Goal: Task Accomplishment & Management: Manage account settings

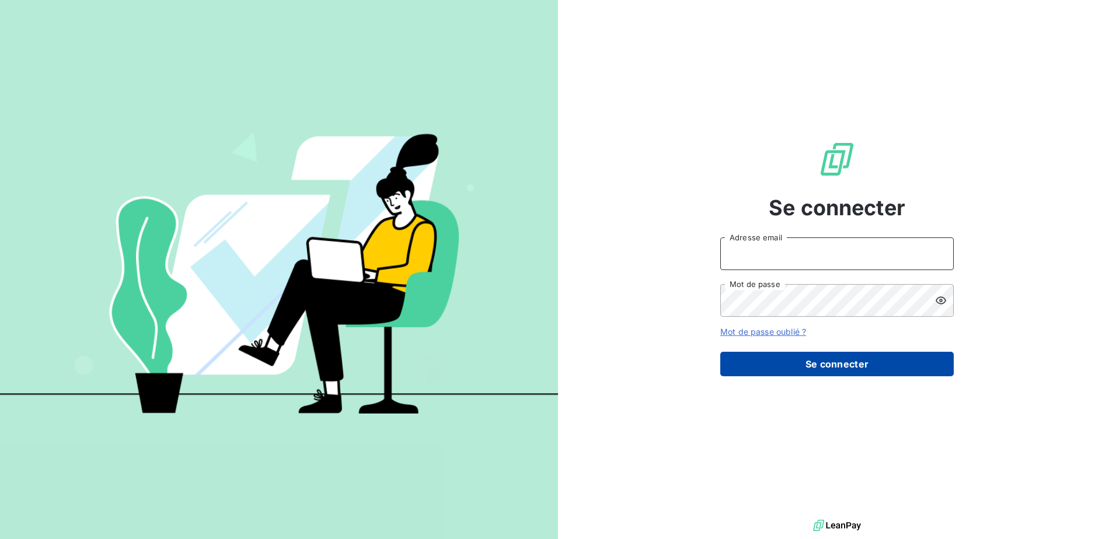
type input "[PERSON_NAME][EMAIL_ADDRESS][DOMAIN_NAME]"
click at [828, 372] on button "Se connecter" at bounding box center [837, 364] width 234 height 25
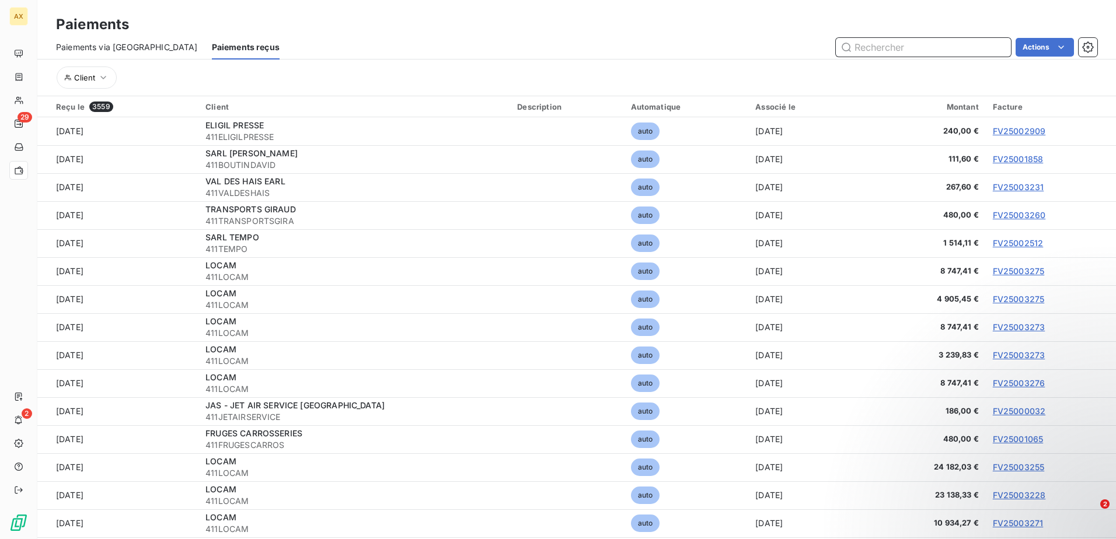
click at [942, 50] on input "text" at bounding box center [923, 47] width 175 height 19
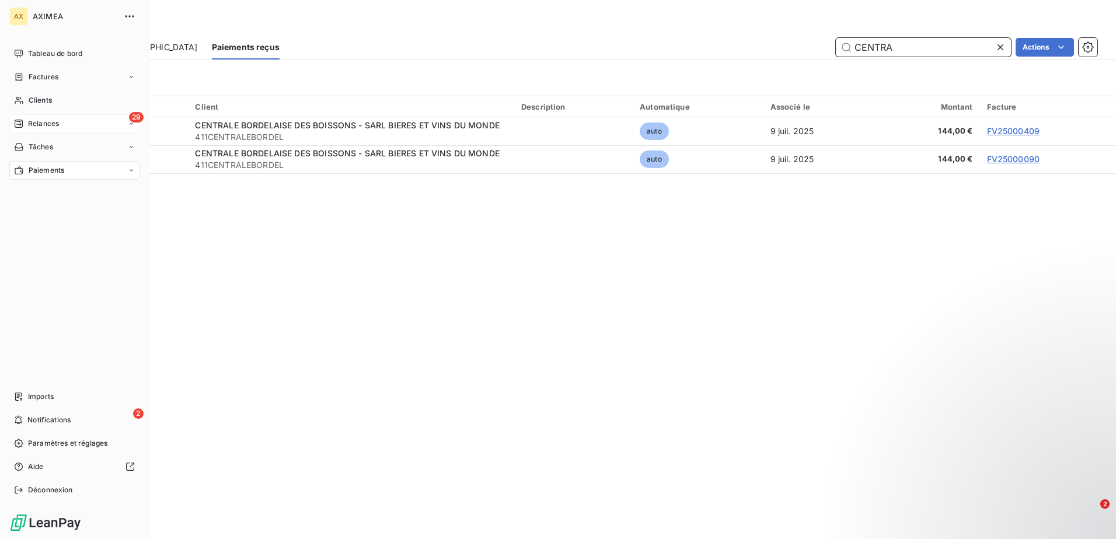
type input "CENTRA"
click at [26, 120] on div "Relances" at bounding box center [36, 124] width 45 height 11
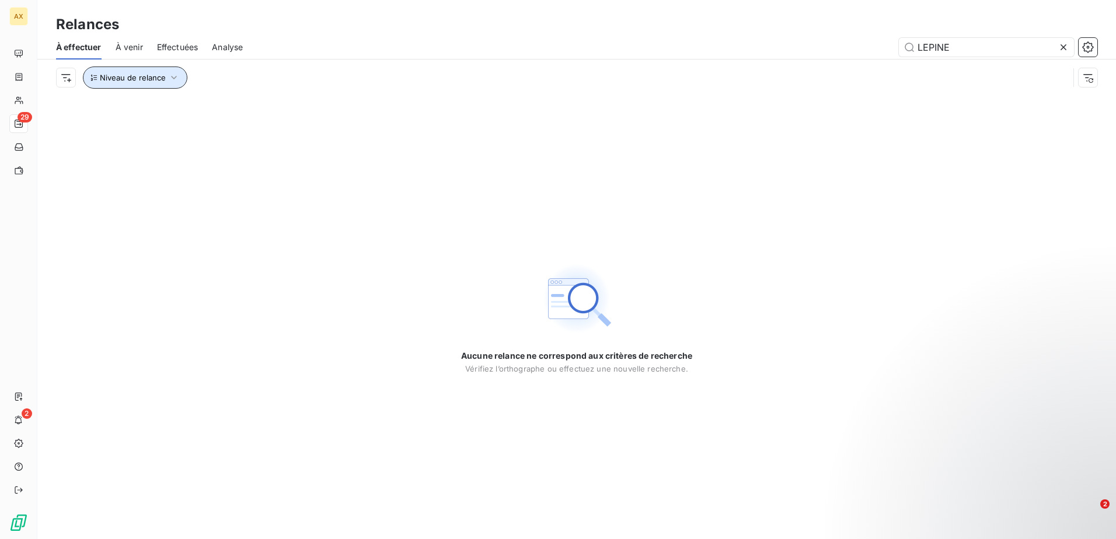
click at [162, 81] on span "Niveau de relance" at bounding box center [133, 77] width 66 height 9
click at [160, 82] on button "Niveau de relance" at bounding box center [135, 78] width 105 height 22
click at [121, 40] on div "À venir" at bounding box center [129, 47] width 27 height 25
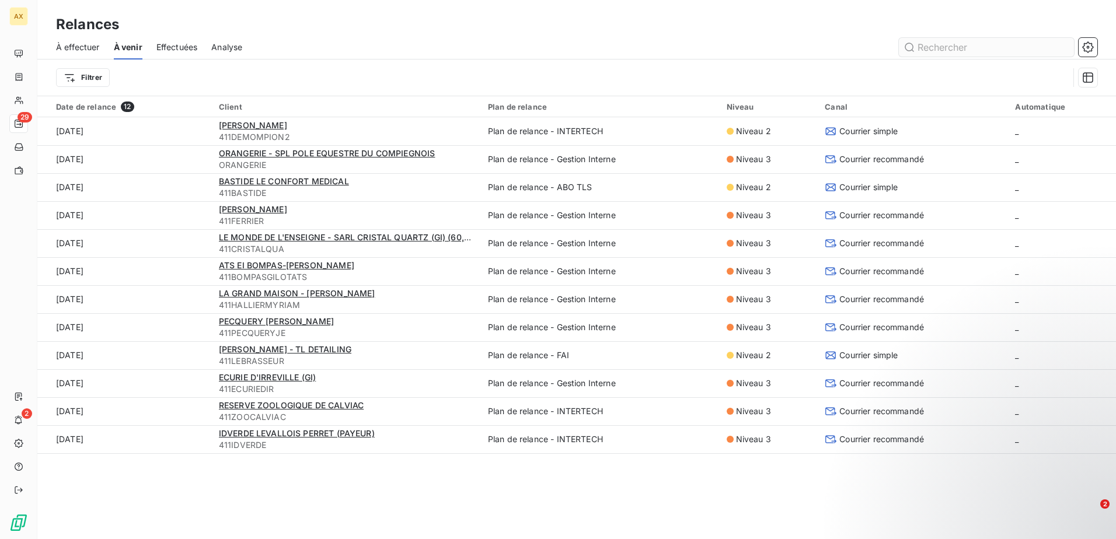
click at [998, 41] on input "text" at bounding box center [986, 47] width 175 height 19
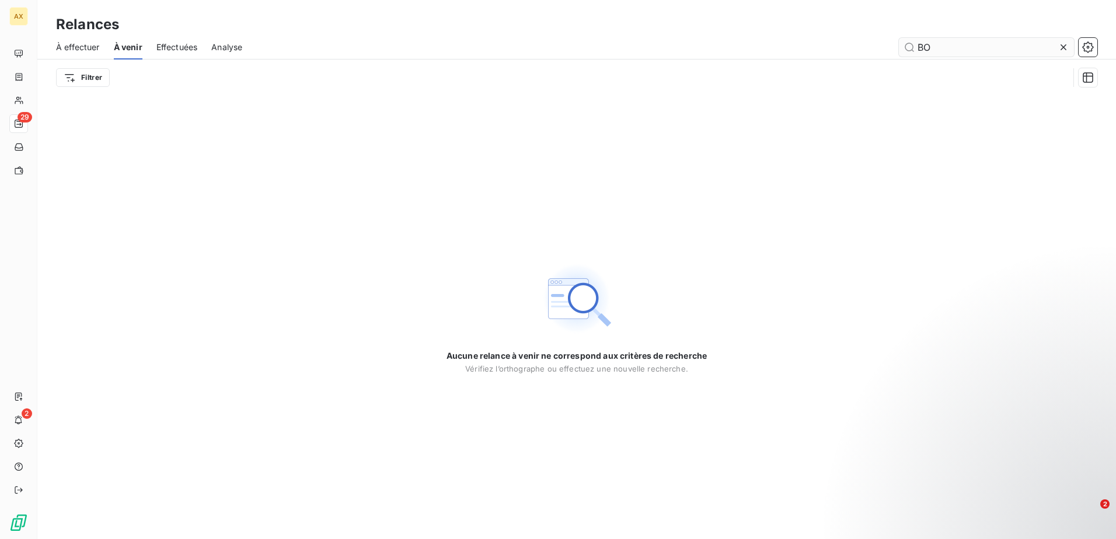
type input "B"
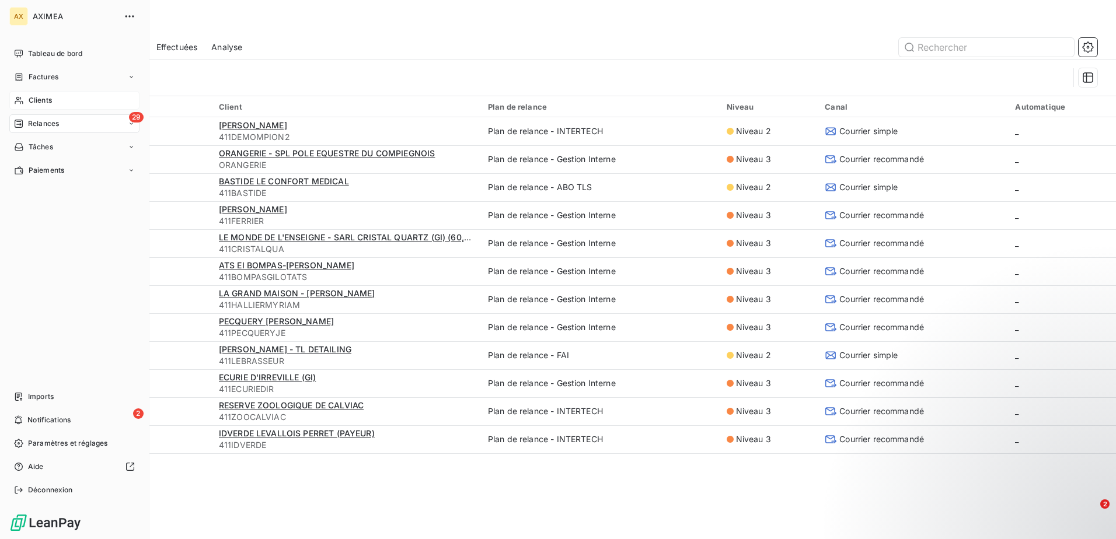
click at [25, 103] on div "Clients" at bounding box center [74, 100] width 130 height 19
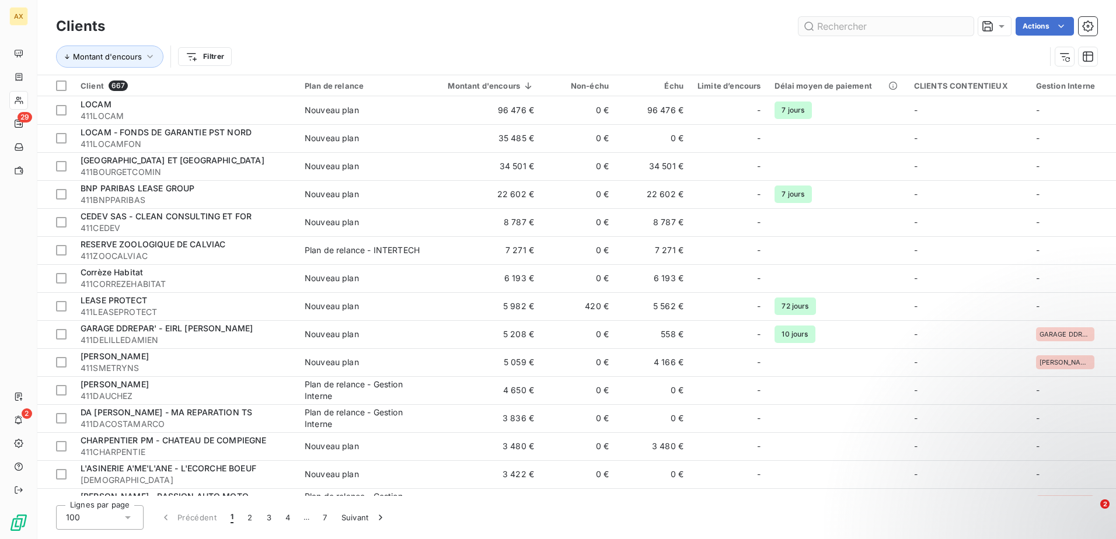
click at [830, 28] on input "text" at bounding box center [886, 26] width 175 height 19
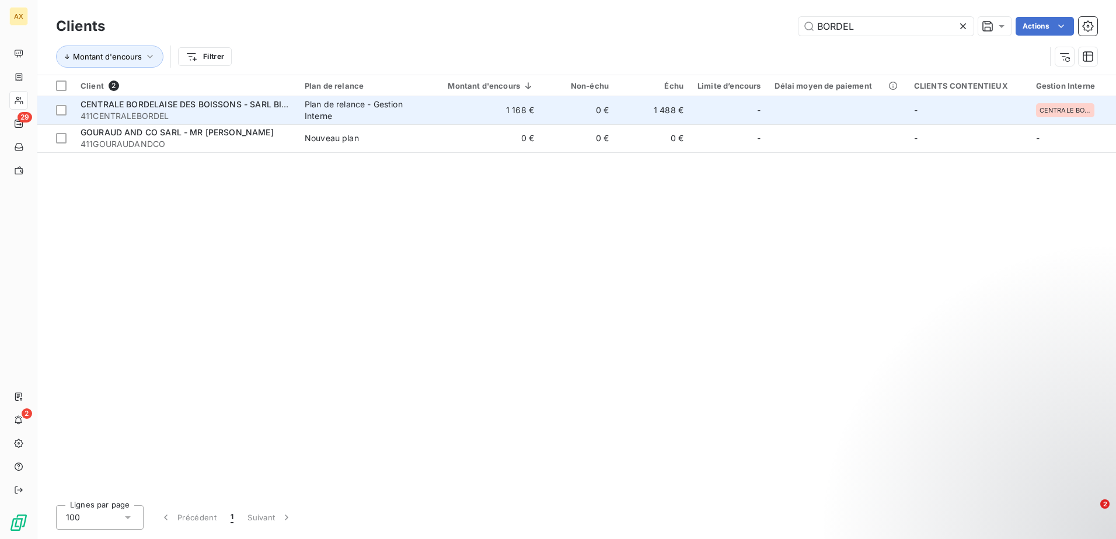
type input "BORDEL"
click at [510, 106] on td "1 168 €" at bounding box center [484, 110] width 114 height 28
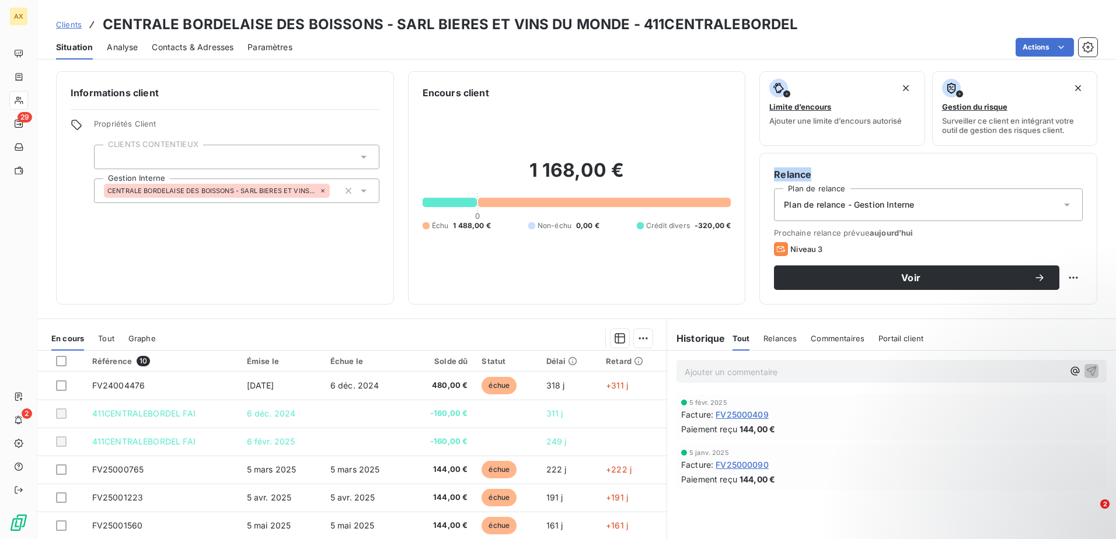
drag, startPoint x: 1107, startPoint y: 149, endPoint x: 1107, endPoint y: 173, distance: 23.9
click at [1107, 173] on div "Informations client Propriétés Client CLIENTS CONTENTIEUX Gestion Interne CENTR…" at bounding box center [576, 188] width 1079 height 234
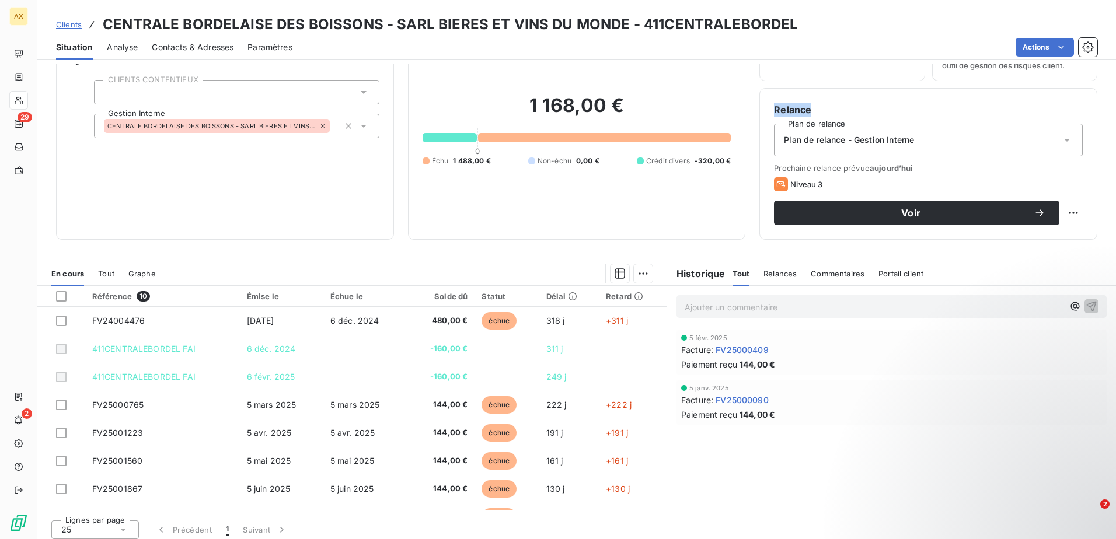
scroll to position [71, 0]
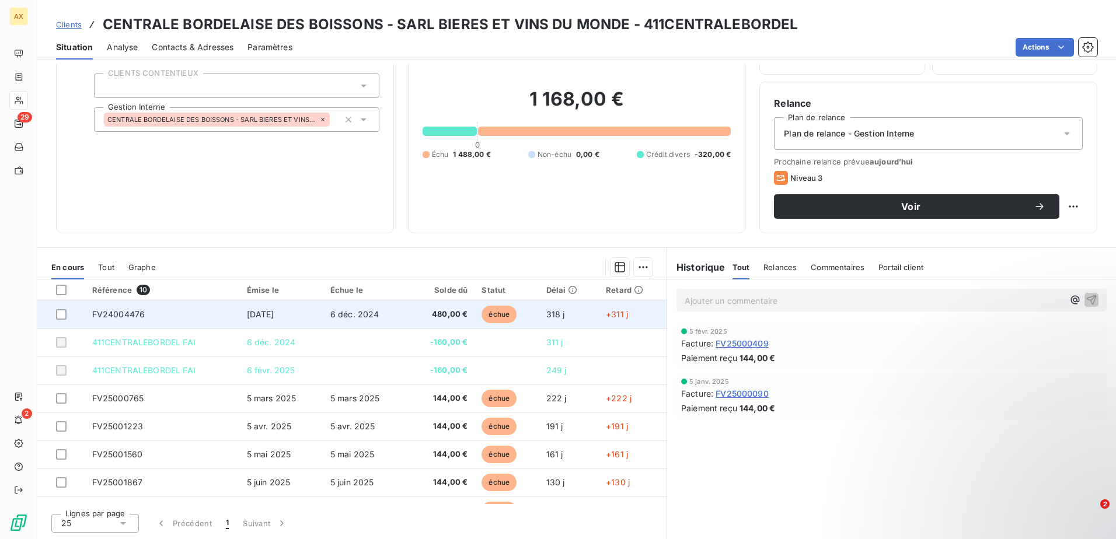
click at [133, 318] on span "FV24004476" at bounding box center [118, 314] width 53 height 10
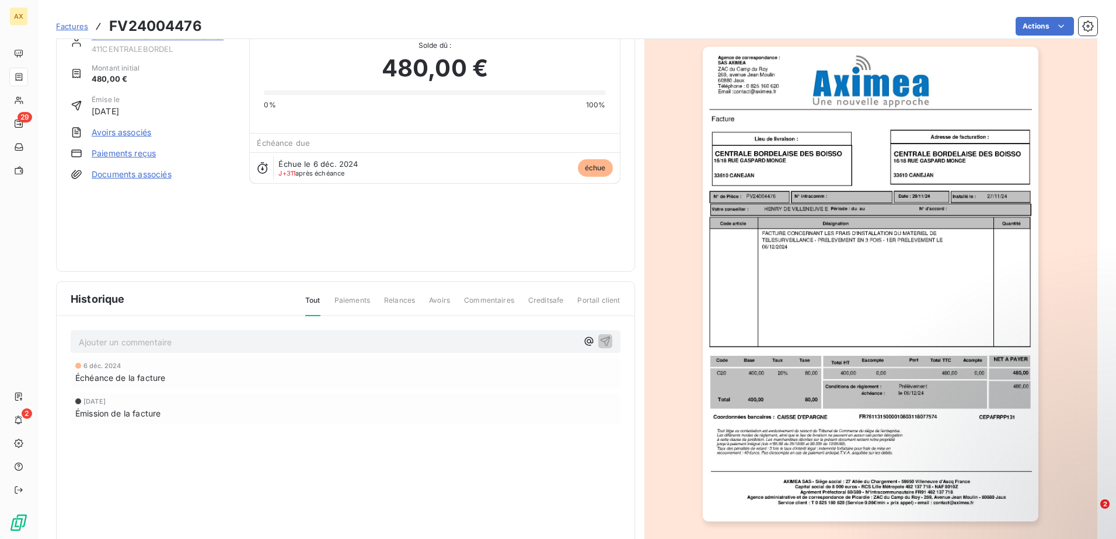
scroll to position [59, 0]
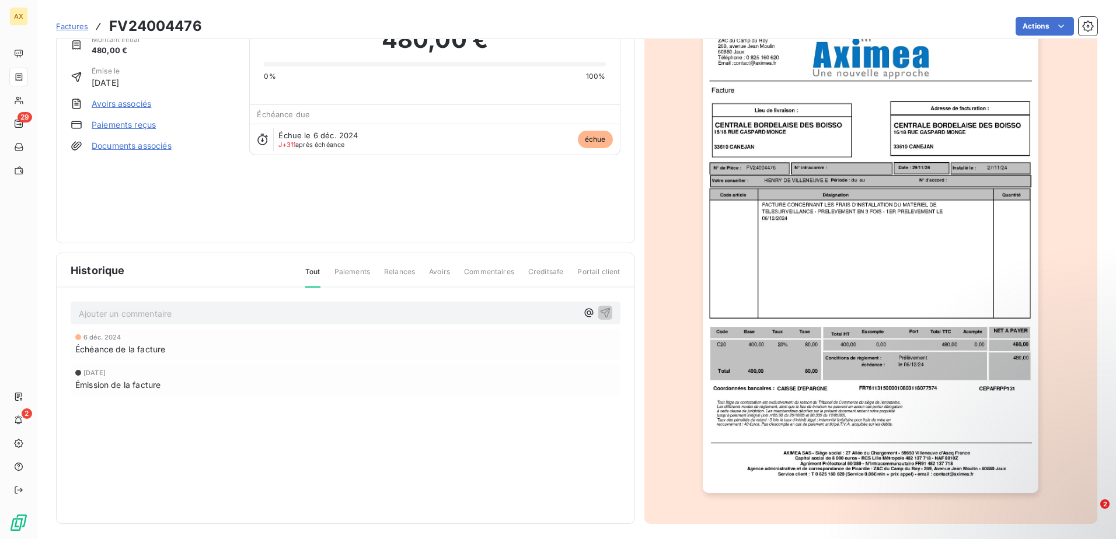
click at [394, 280] on span "Relances" at bounding box center [399, 277] width 31 height 20
click at [316, 272] on span "Tout" at bounding box center [312, 277] width 15 height 21
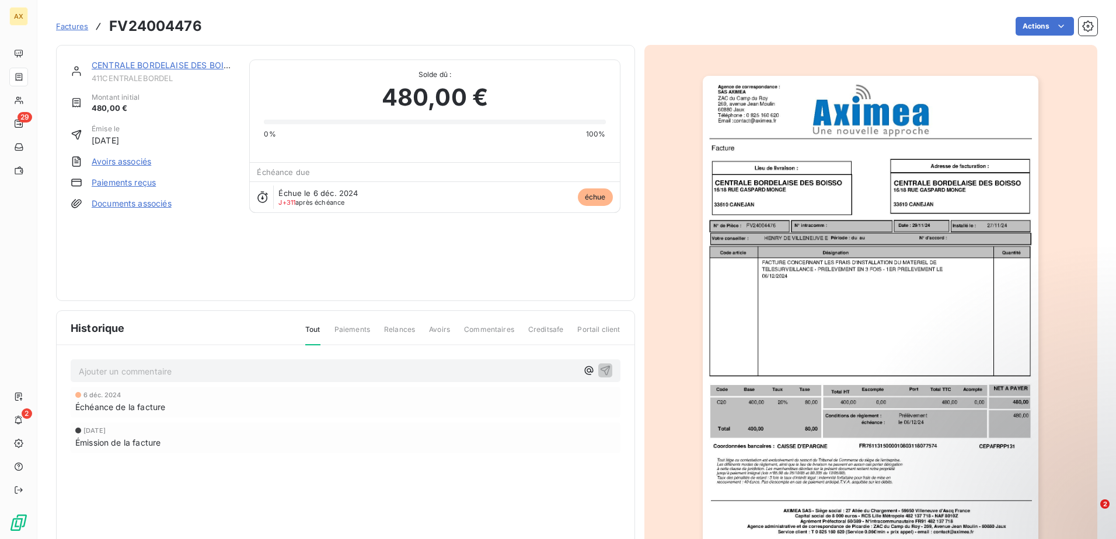
scroll to position [0, 0]
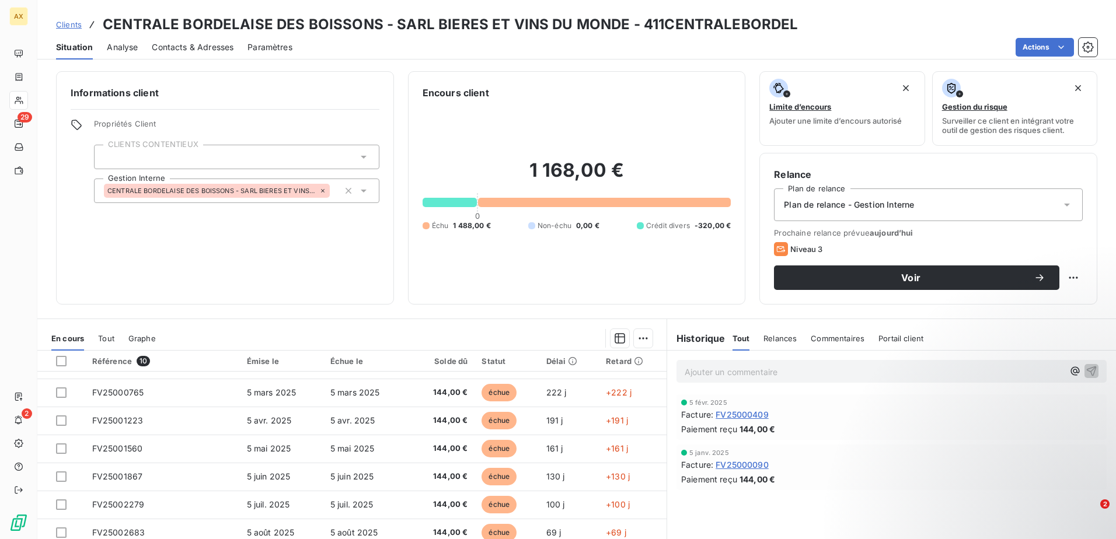
click at [779, 341] on span "Relances" at bounding box center [780, 338] width 33 height 9
click at [820, 345] on div "Commentaires" at bounding box center [839, 338] width 54 height 25
click at [886, 335] on span "Portail client" at bounding box center [902, 338] width 45 height 9
click at [777, 344] on div "Relances" at bounding box center [778, 338] width 33 height 25
click at [893, 203] on span "Plan de relance - Gestion Interne" at bounding box center [849, 205] width 130 height 12
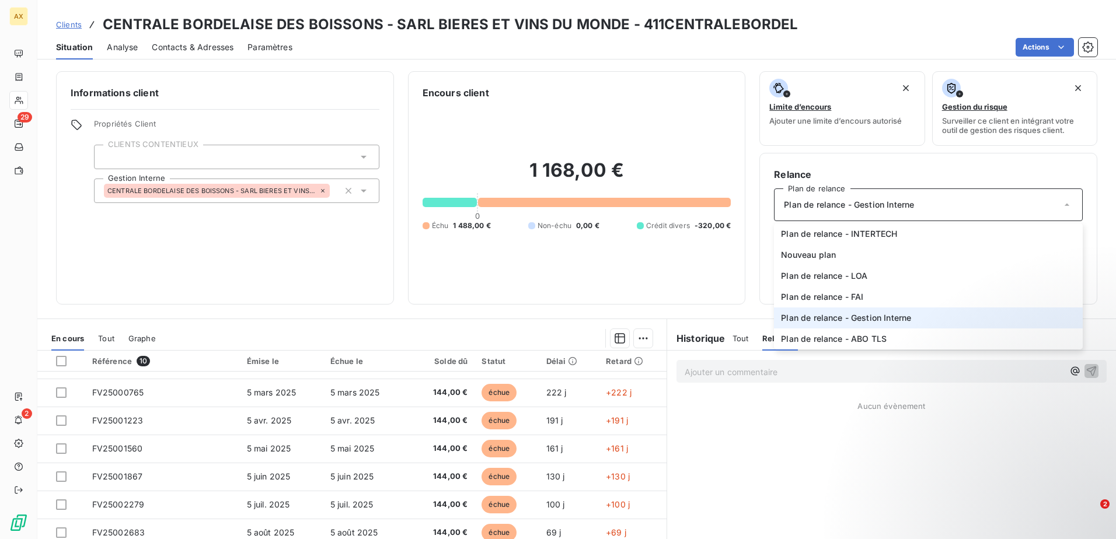
click at [893, 203] on span "Plan de relance - Gestion Interne" at bounding box center [849, 205] width 130 height 12
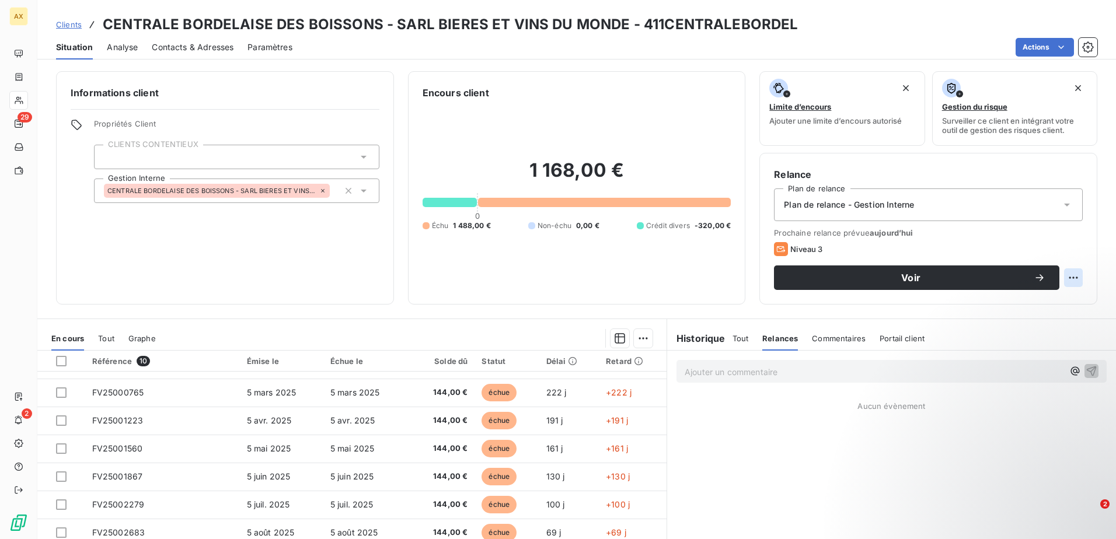
click at [1058, 278] on html "AX 29 2 Clients CENTRALE BORDELAISE DES BOISSONS - SARL BIERES ET VINS DU MONDE…" at bounding box center [558, 269] width 1116 height 539
click at [910, 275] on html "AX 29 2 Clients CENTRALE BORDELAISE DES BOISSONS - SARL BIERES ET VINS DU MONDE…" at bounding box center [558, 269] width 1116 height 539
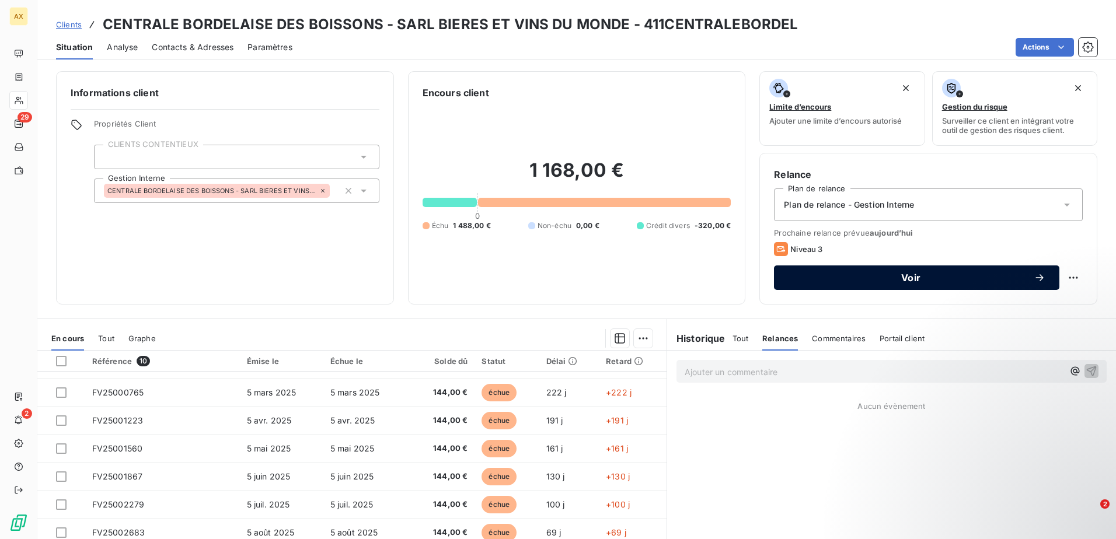
click at [1021, 276] on span "Voir" at bounding box center [911, 277] width 246 height 9
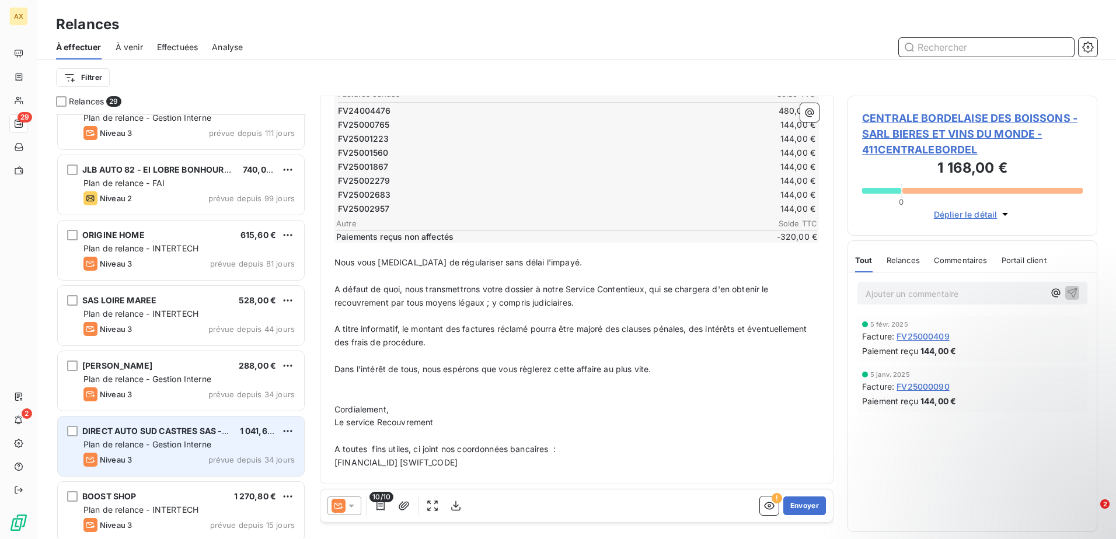
scroll to position [468, 0]
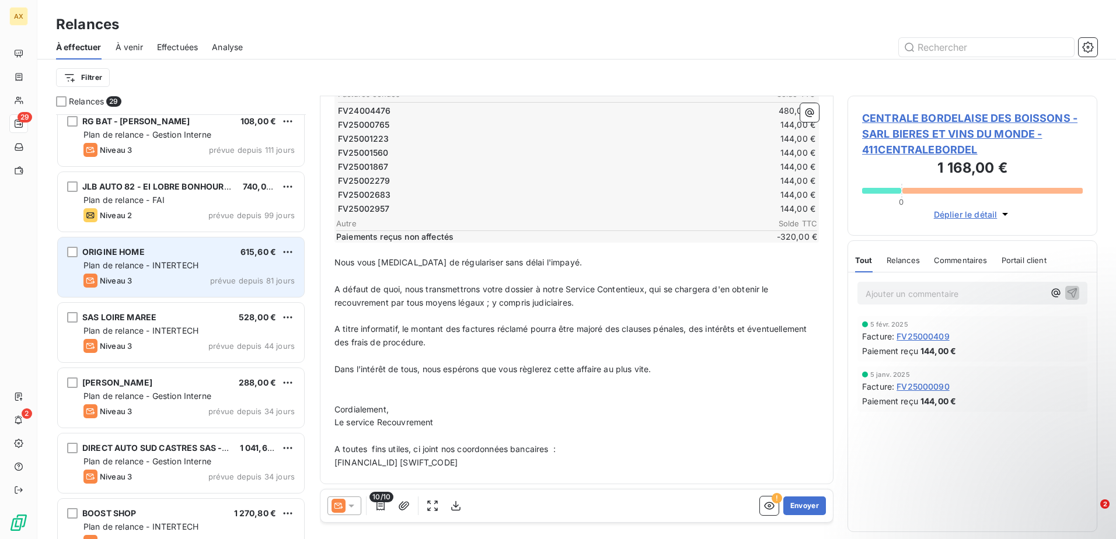
click at [158, 281] on div "Niveau 3 prévue depuis 81 jours" at bounding box center [188, 281] width 211 height 14
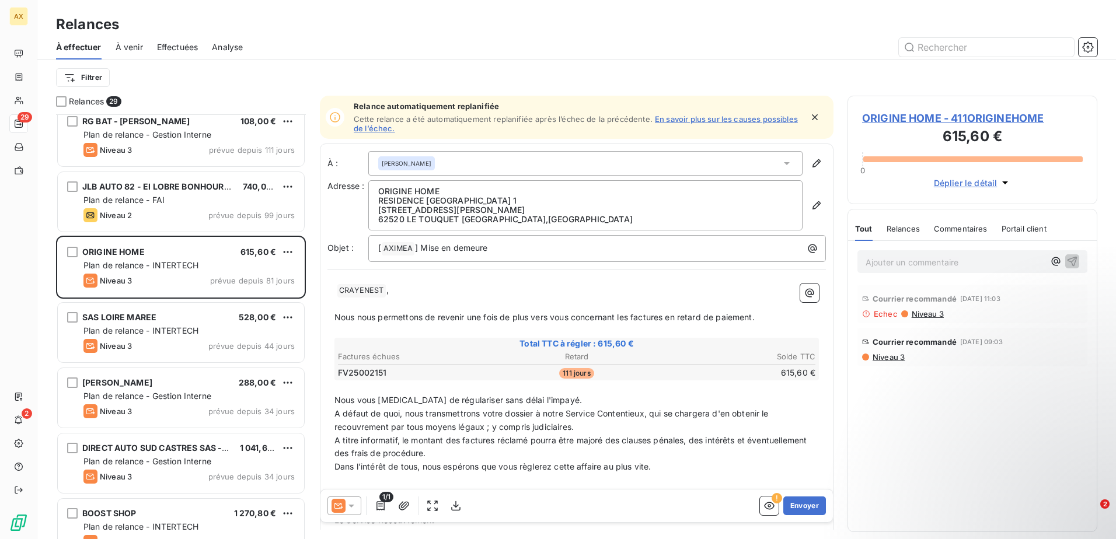
click at [893, 229] on span "Relances" at bounding box center [903, 228] width 33 height 9
click at [887, 357] on span "Niveau 3" at bounding box center [888, 357] width 33 height 9
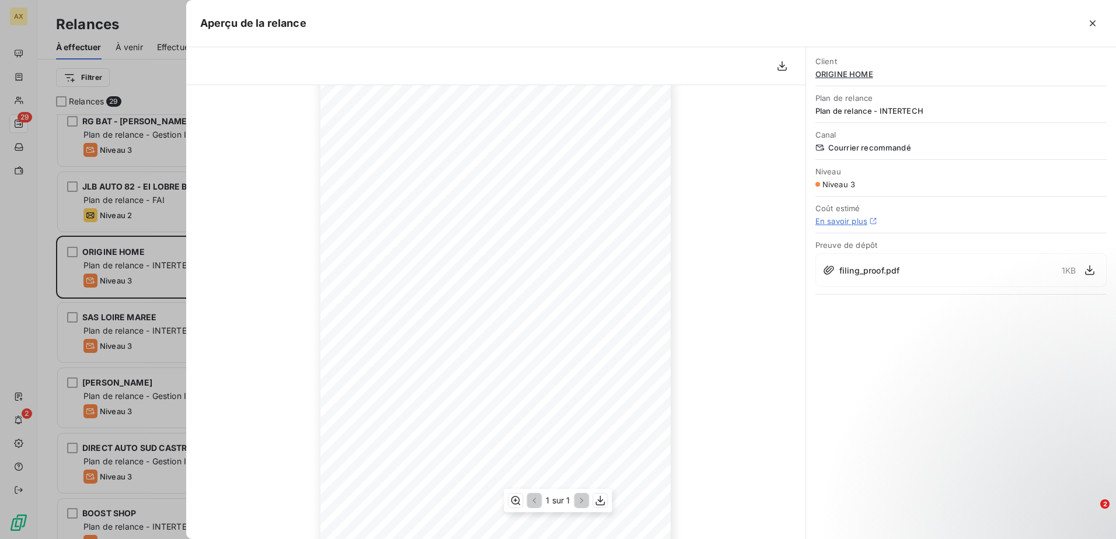
scroll to position [51, 0]
click at [1094, 22] on icon "button" at bounding box center [1093, 23] width 6 height 6
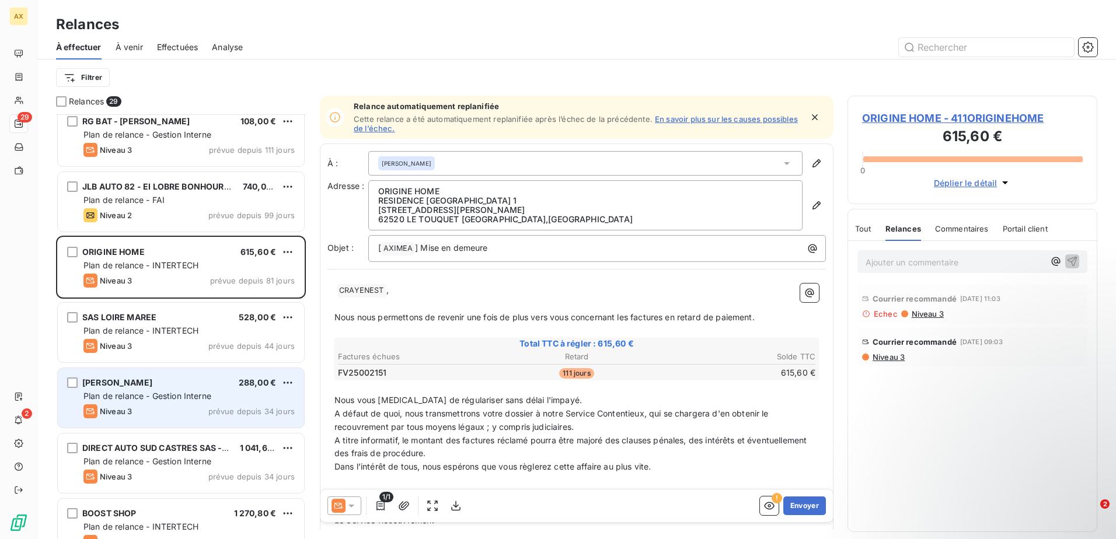
scroll to position [409, 0]
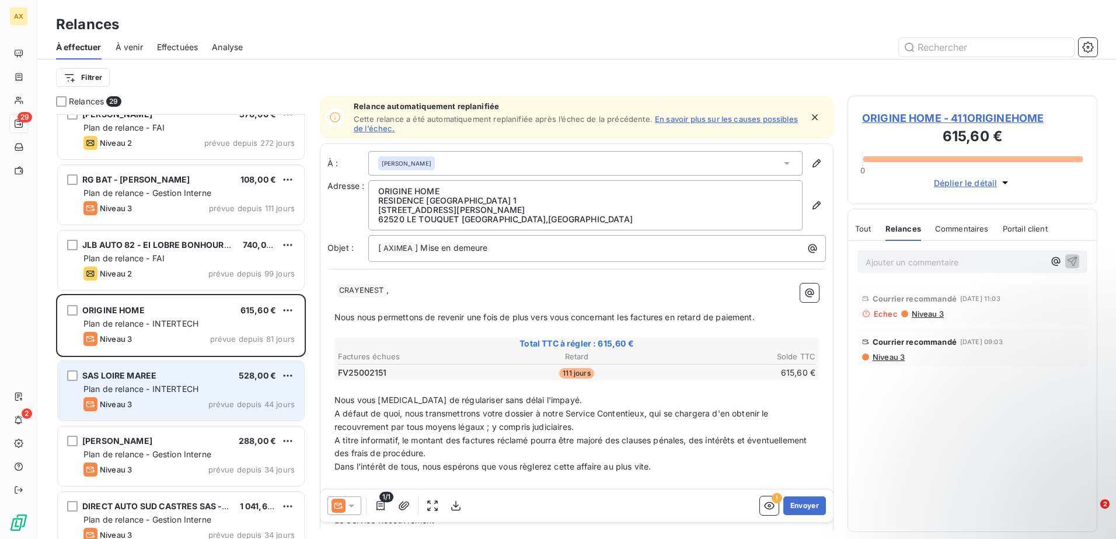
click at [157, 394] on div "Plan de relance - INTERTECH" at bounding box center [188, 390] width 211 height 12
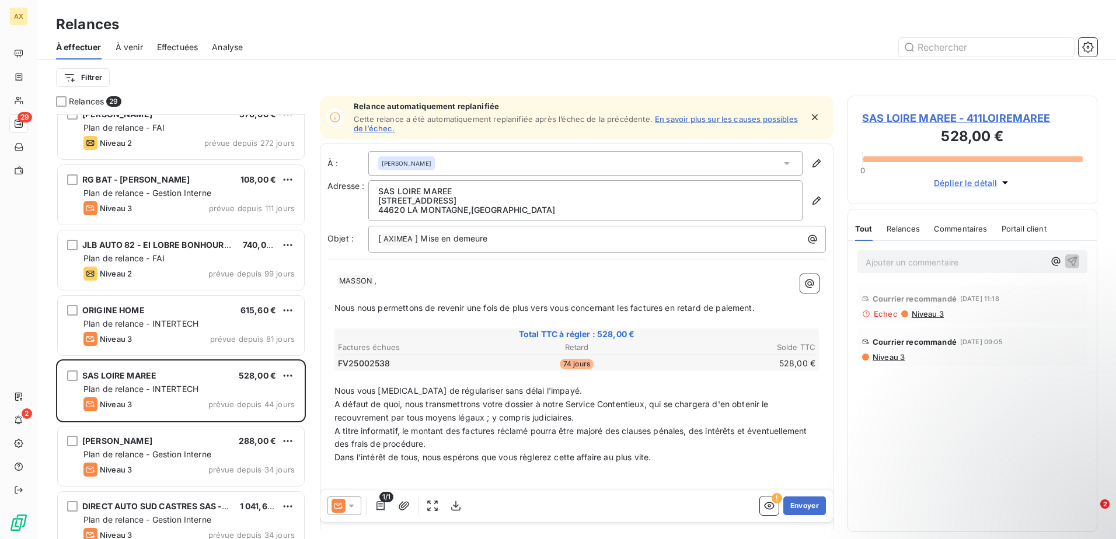
click at [887, 358] on span "Niveau 3" at bounding box center [888, 357] width 33 height 9
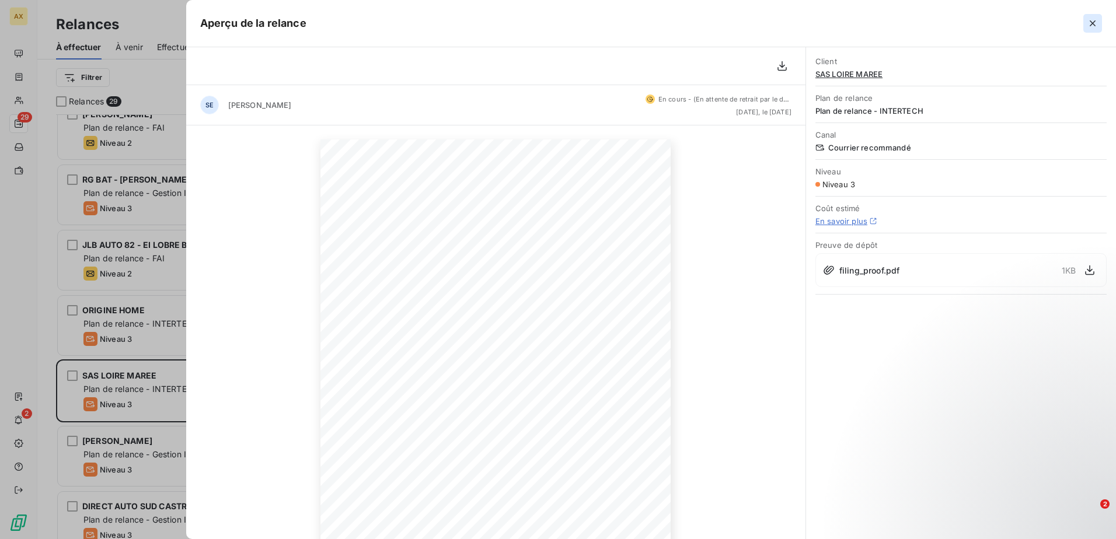
click at [1099, 19] on button "button" at bounding box center [1093, 23] width 19 height 19
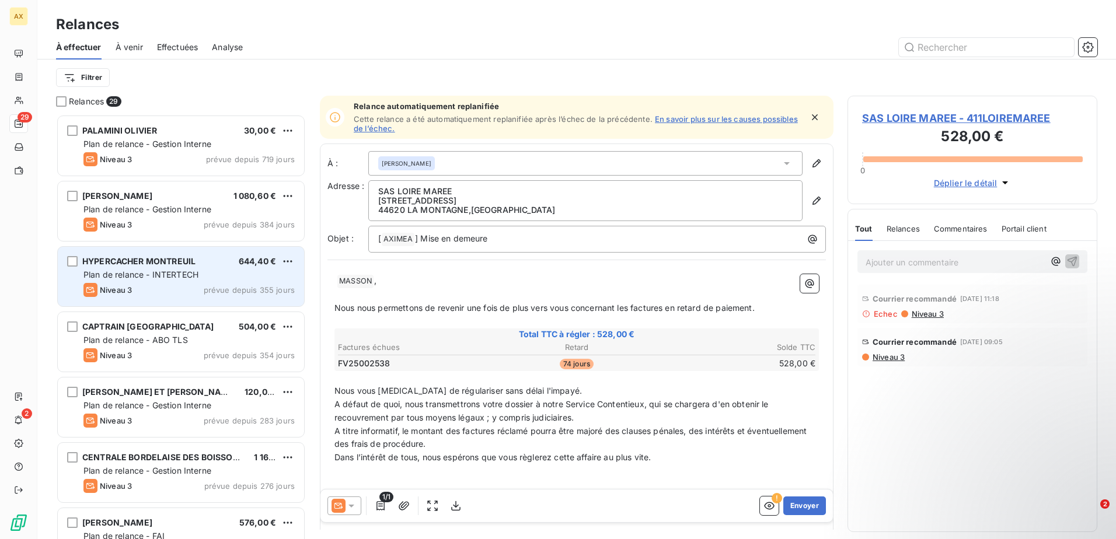
click at [179, 283] on div "HYPERCACHER MONTREUIL 644,40 € Plan de relance - INTERTECH Niveau 3 prévue depu…" at bounding box center [181, 277] width 246 height 60
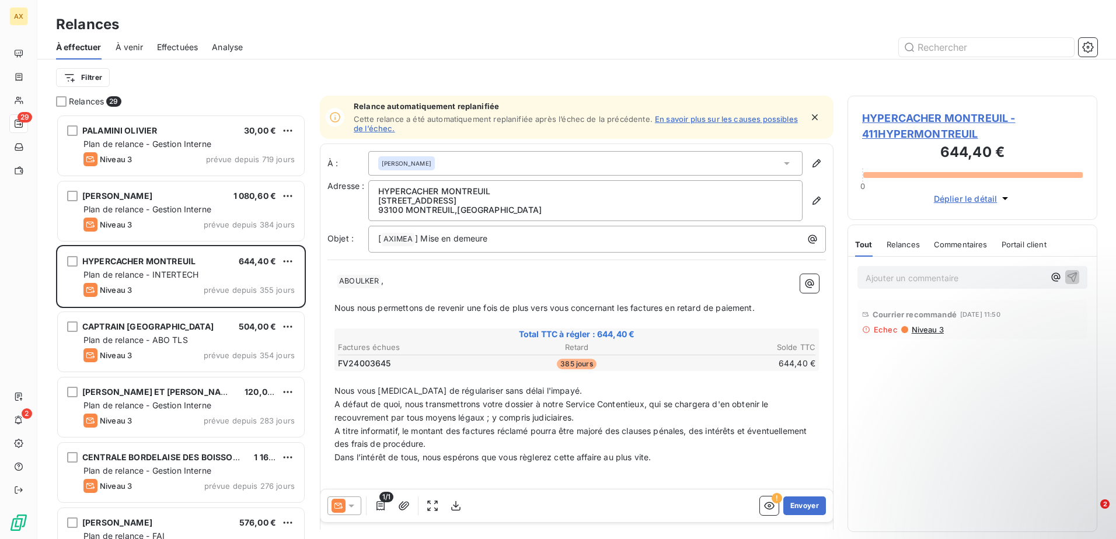
click at [928, 332] on span "Niveau 3" at bounding box center [927, 329] width 33 height 9
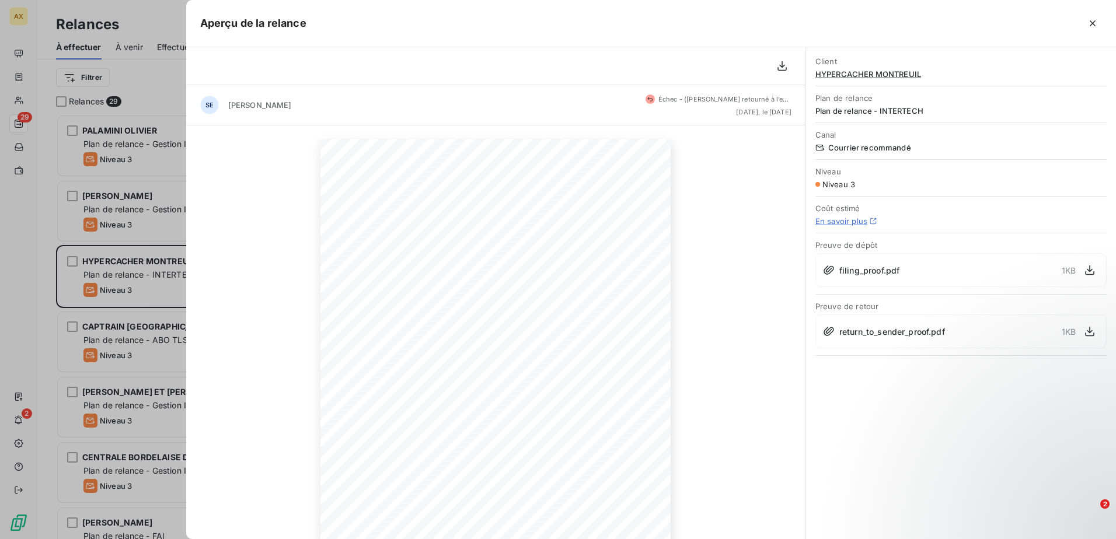
click at [874, 333] on span "return_to_sender_proof.pdf" at bounding box center [893, 332] width 106 height 12
click at [921, 321] on div "return_to_sender_proof.pdf 1 KB" at bounding box center [961, 332] width 291 height 34
click at [976, 332] on div "return_to_sender_proof.pdf 1 KB" at bounding box center [961, 332] width 291 height 34
click at [888, 336] on span "return_to_sender_proof.pdf" at bounding box center [893, 332] width 106 height 12
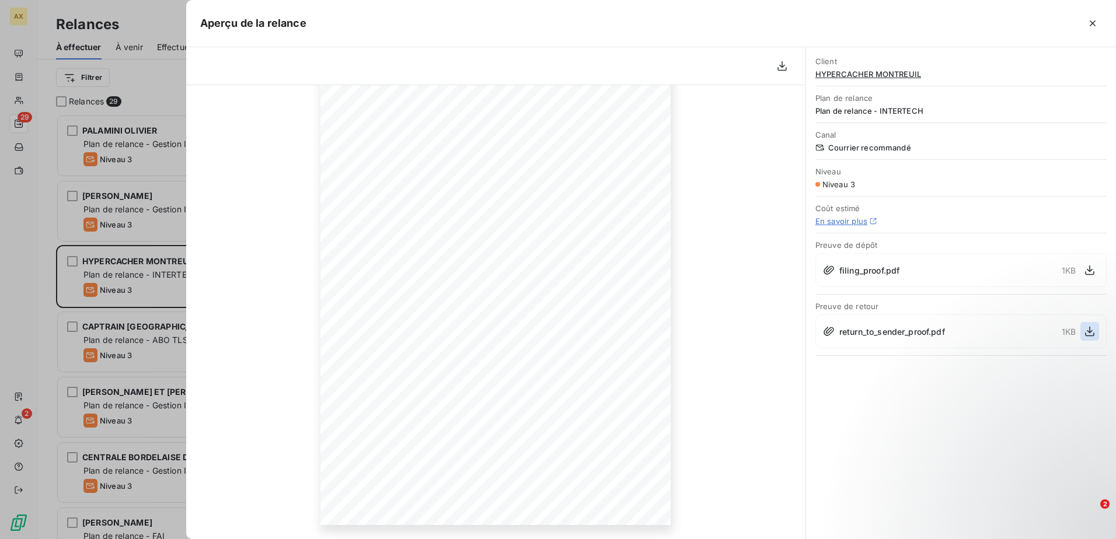
drag, startPoint x: 1085, startPoint y: 325, endPoint x: 1092, endPoint y: 325, distance: 6.4
click at [1086, 324] on button "button" at bounding box center [1090, 331] width 19 height 19
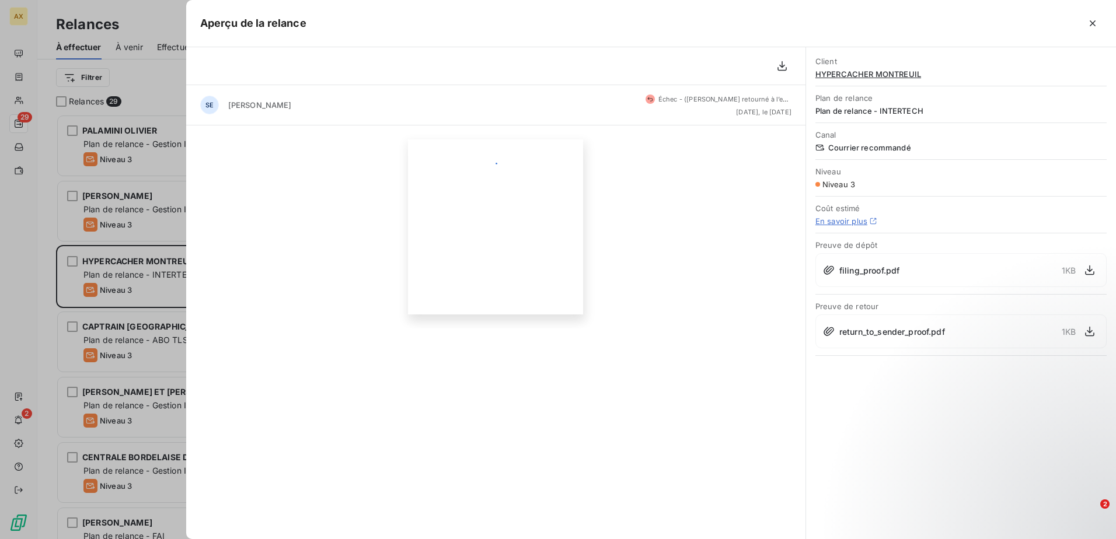
scroll to position [0, 0]
click at [1091, 268] on icon "button" at bounding box center [1090, 270] width 12 height 12
click at [1091, 23] on icon "button" at bounding box center [1093, 24] width 12 height 12
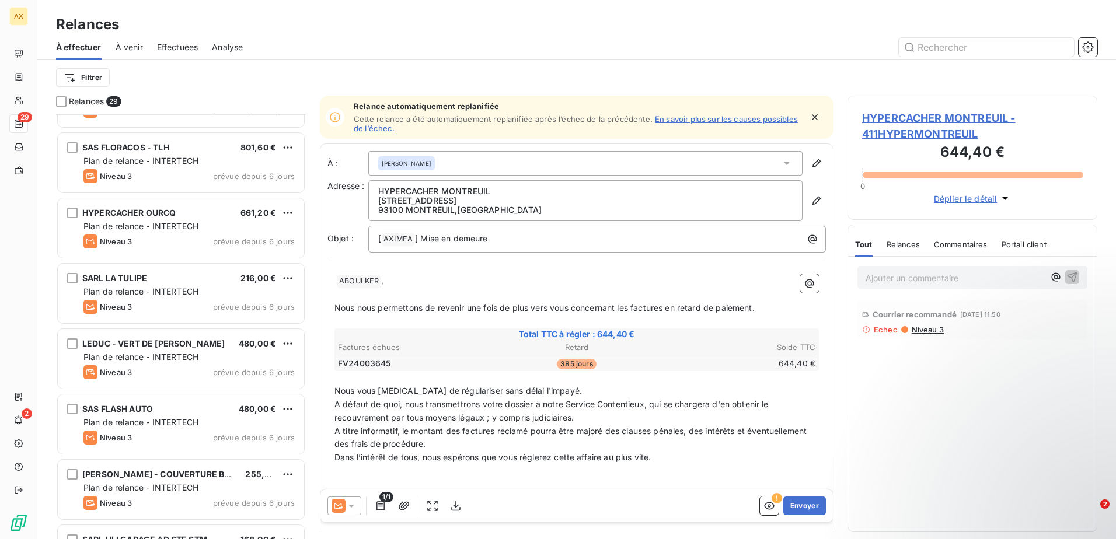
scroll to position [1227, 0]
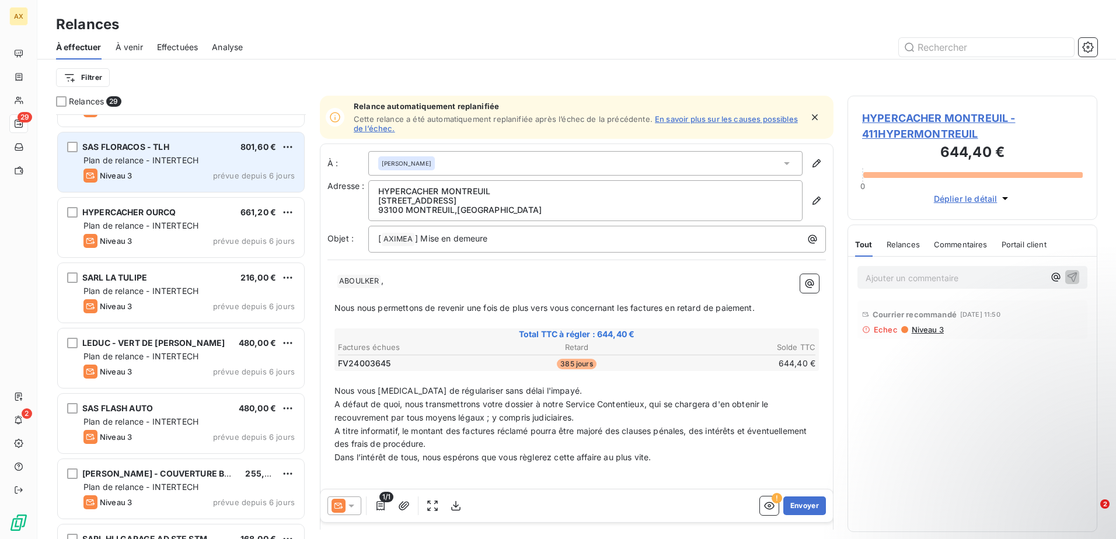
click at [149, 168] on div "SAS FLORACOS - TLH 801,60 € Plan de relance - INTERTECH Niveau 3 prévue depuis …" at bounding box center [181, 163] width 246 height 60
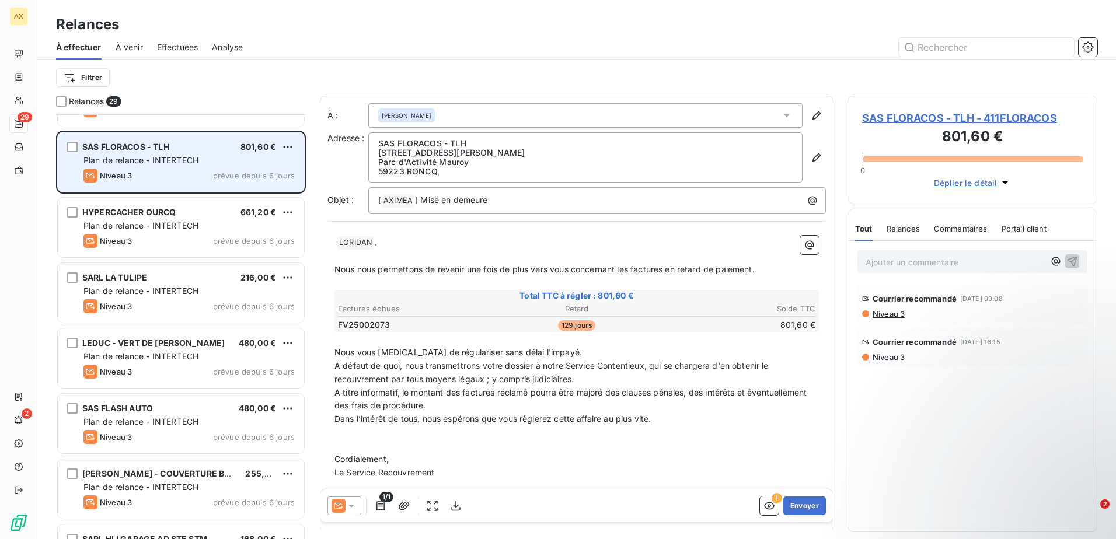
scroll to position [1110, 0]
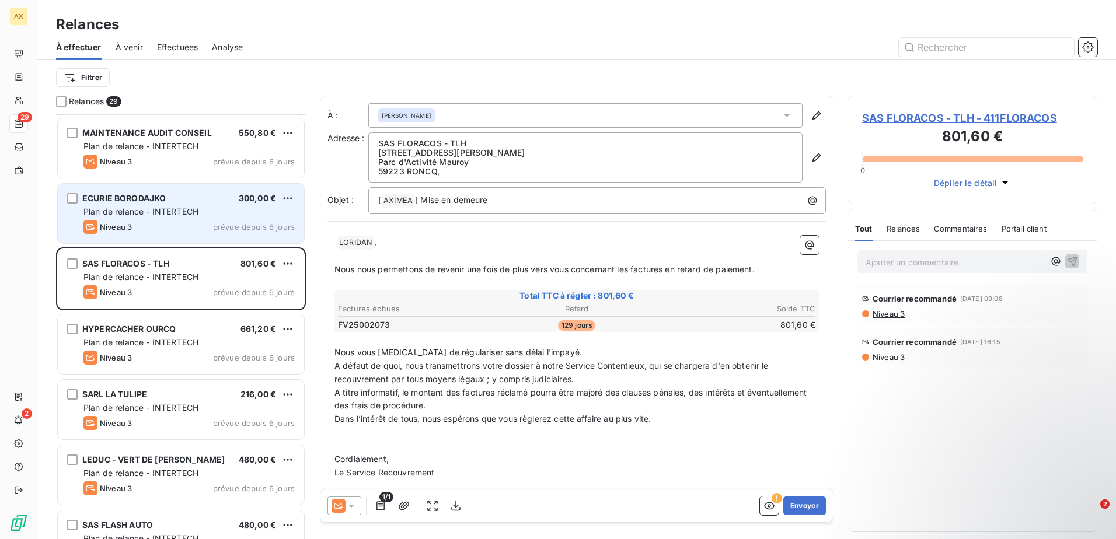
click at [153, 215] on span "Plan de relance - INTERTECH" at bounding box center [140, 212] width 115 height 10
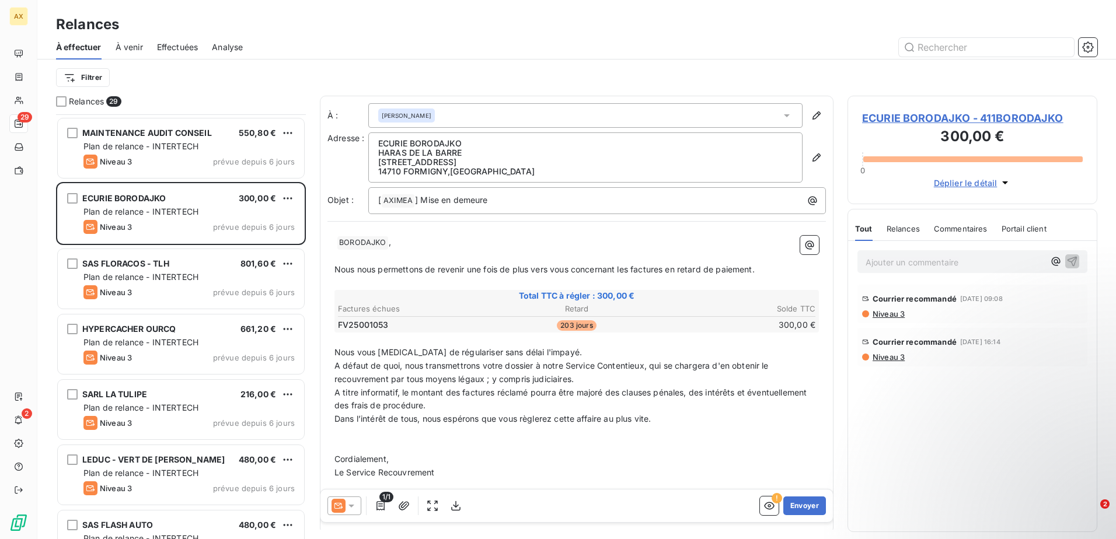
click at [891, 358] on span "Niveau 3" at bounding box center [888, 357] width 33 height 9
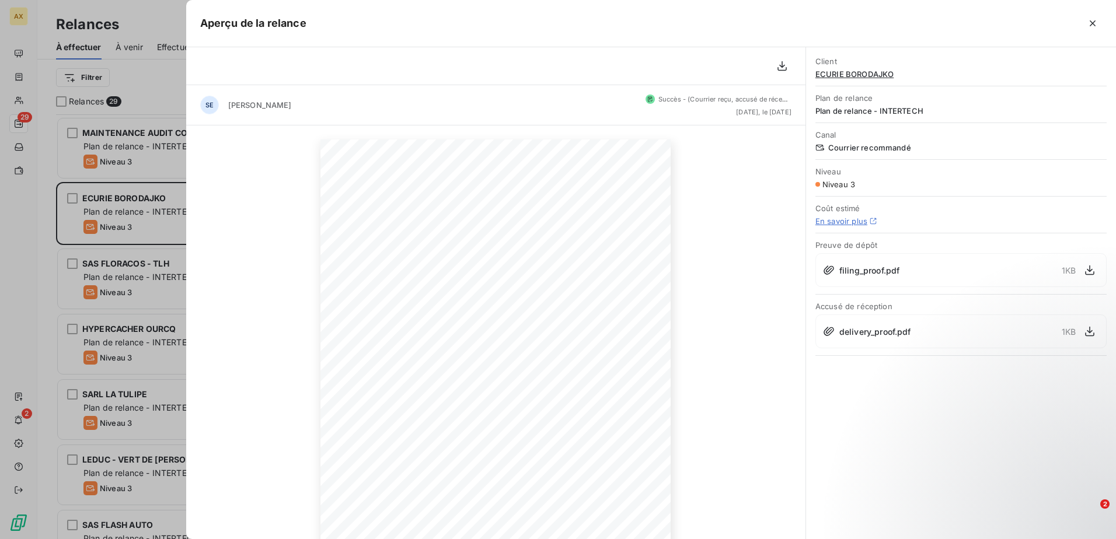
click at [906, 337] on span "delivery_proof.pdf" at bounding box center [876, 332] width 72 height 12
click at [874, 328] on span "delivery_proof.pdf" at bounding box center [876, 332] width 72 height 12
click at [1089, 336] on icon "button" at bounding box center [1089, 332] width 9 height 10
click at [606, 33] on div "Aperçu de la relance" at bounding box center [651, 23] width 930 height 47
click at [834, 222] on link "En savoir plus" at bounding box center [842, 221] width 52 height 9
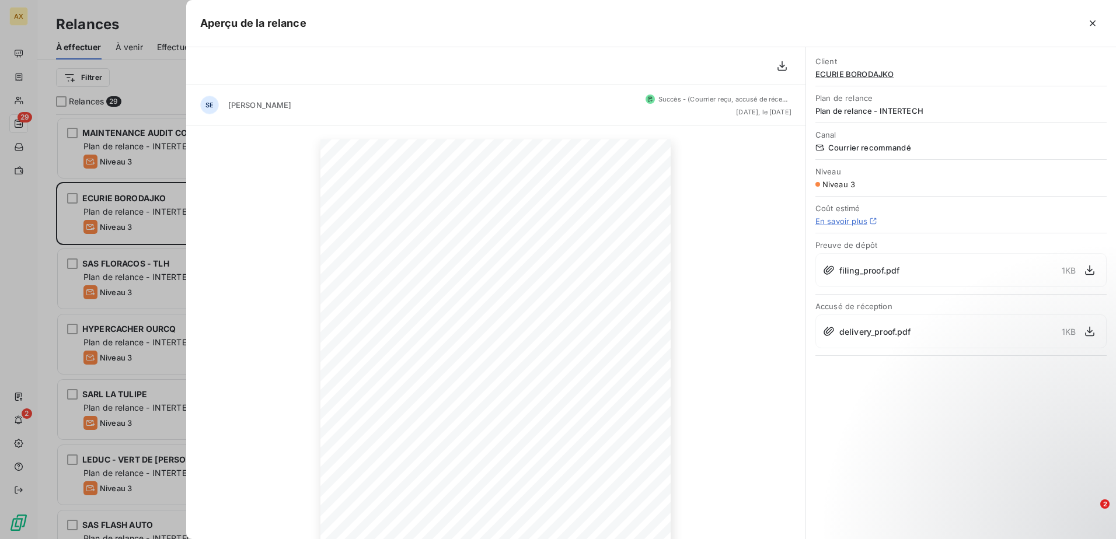
click at [844, 145] on span "Courrier recommandé" at bounding box center [961, 147] width 291 height 9
click at [830, 182] on span "Niveau 3" at bounding box center [839, 184] width 33 height 9
click at [1094, 24] on icon "button" at bounding box center [1093, 23] width 6 height 6
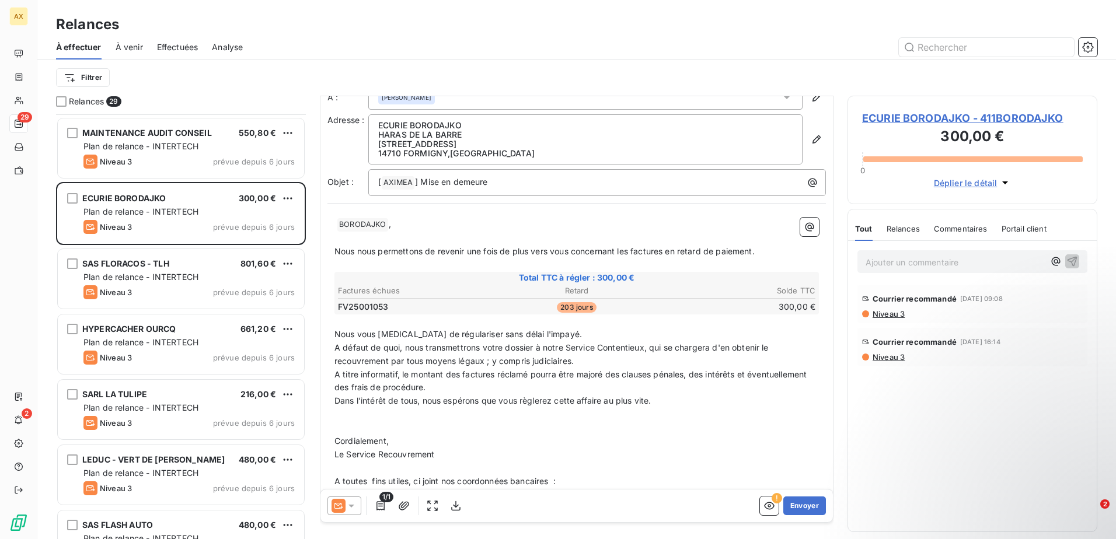
scroll to position [50, 0]
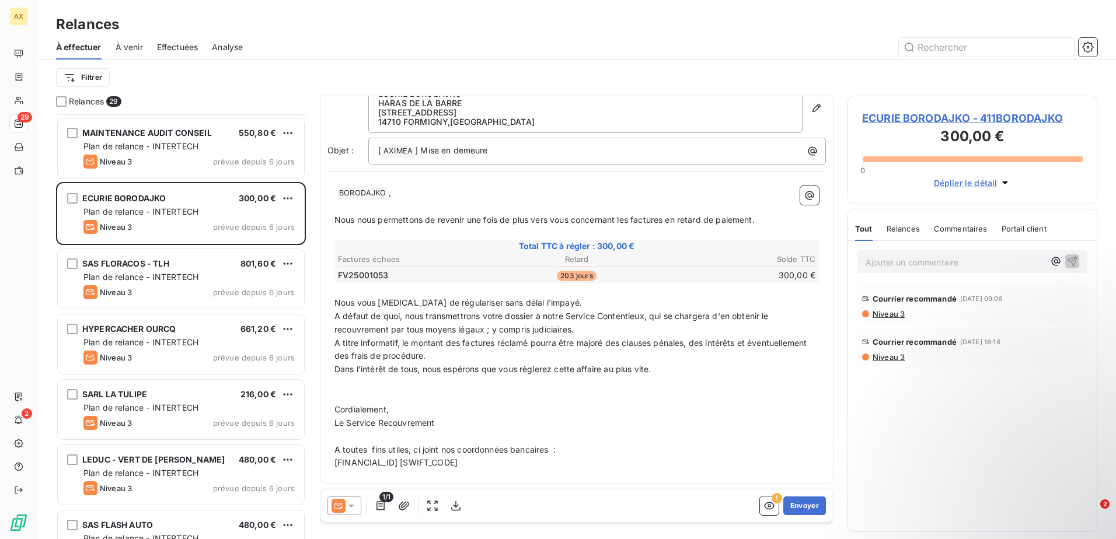
click at [910, 232] on span "Relances" at bounding box center [903, 228] width 33 height 9
click at [977, 232] on span "Commentaires" at bounding box center [962, 228] width 54 height 9
click at [1016, 224] on span "Portail client" at bounding box center [1026, 228] width 45 height 9
click at [914, 225] on span "Relances" at bounding box center [902, 228] width 33 height 9
click at [892, 318] on span "Niveau 3" at bounding box center [888, 313] width 33 height 9
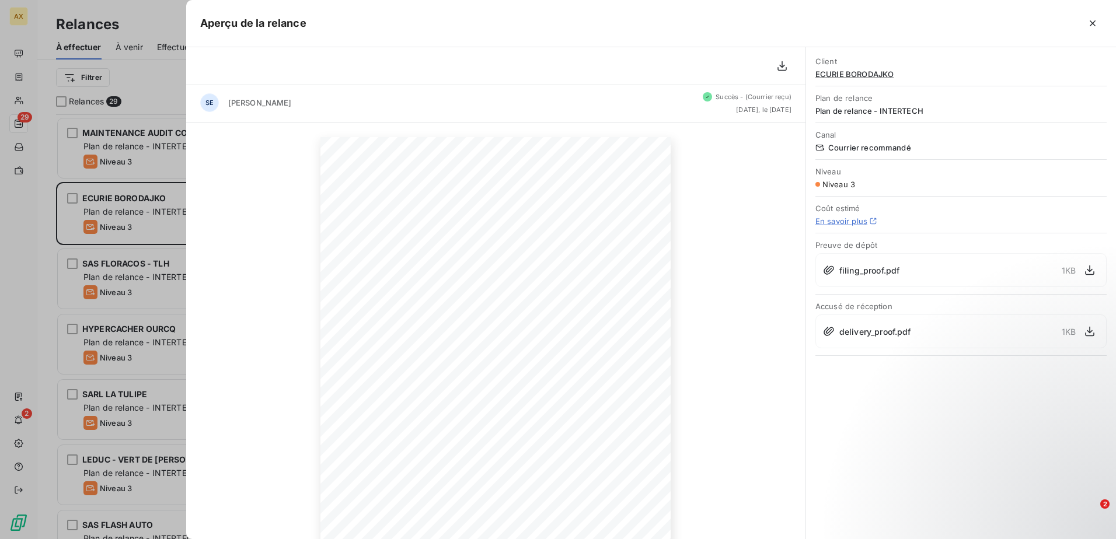
scroll to position [0, 0]
click at [1099, 23] on button "button" at bounding box center [1093, 23] width 19 height 19
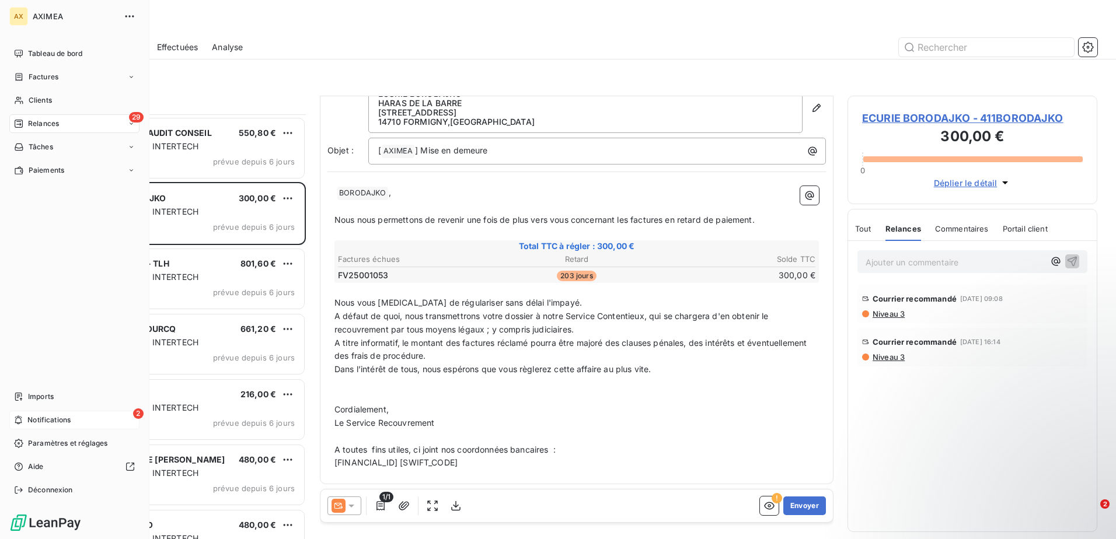
click at [43, 415] on div "2 Notifications" at bounding box center [74, 420] width 130 height 19
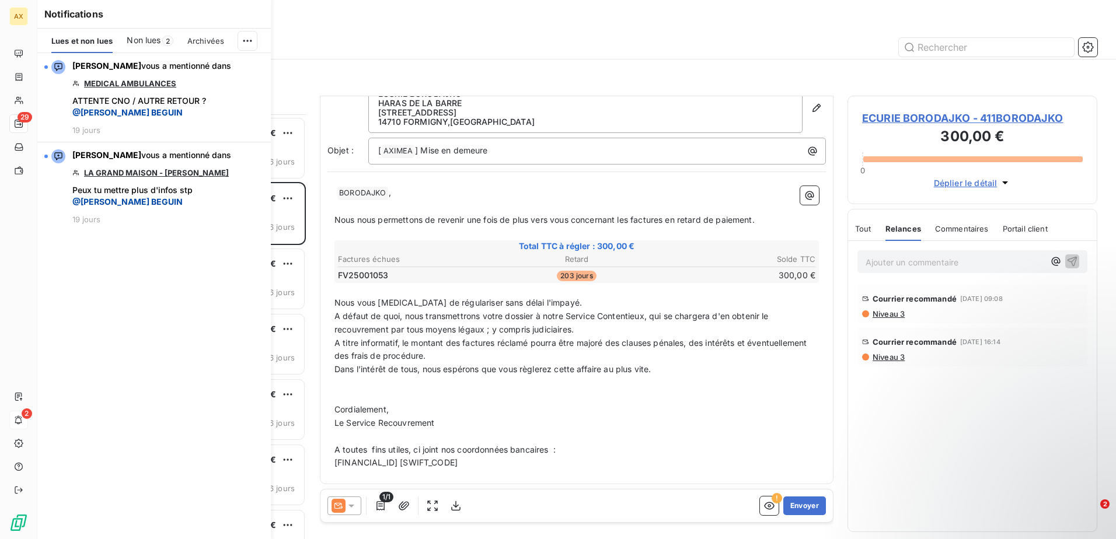
scroll to position [416, 241]
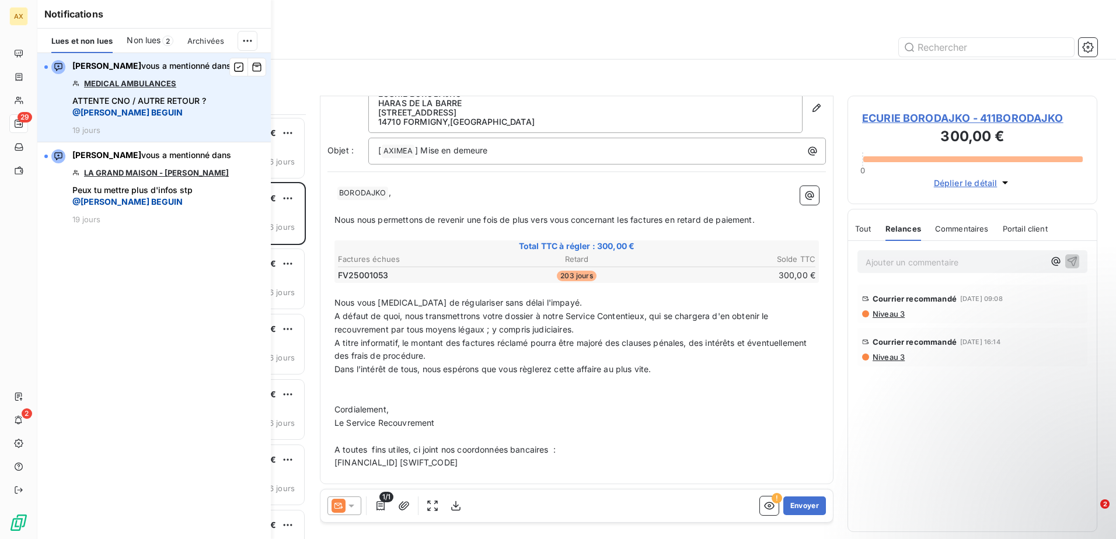
click at [125, 86] on link "MEDICAL AMBULANCES" at bounding box center [130, 83] width 92 height 9
click at [242, 66] on icon "button" at bounding box center [239, 67] width 11 height 12
click at [172, 253] on div "[PERSON_NAME] vous a mentionné dans MEDICAL AMBULANCES ATTENTE CNO / AUTRE RETO…" at bounding box center [154, 296] width 234 height 486
click at [152, 316] on div "[PERSON_NAME] vous a mentionné dans MEDICAL AMBULANCES ATTENTE CNO / AUTRE RETO…" at bounding box center [154, 296] width 234 height 486
click at [621, 53] on div at bounding box center [677, 47] width 841 height 19
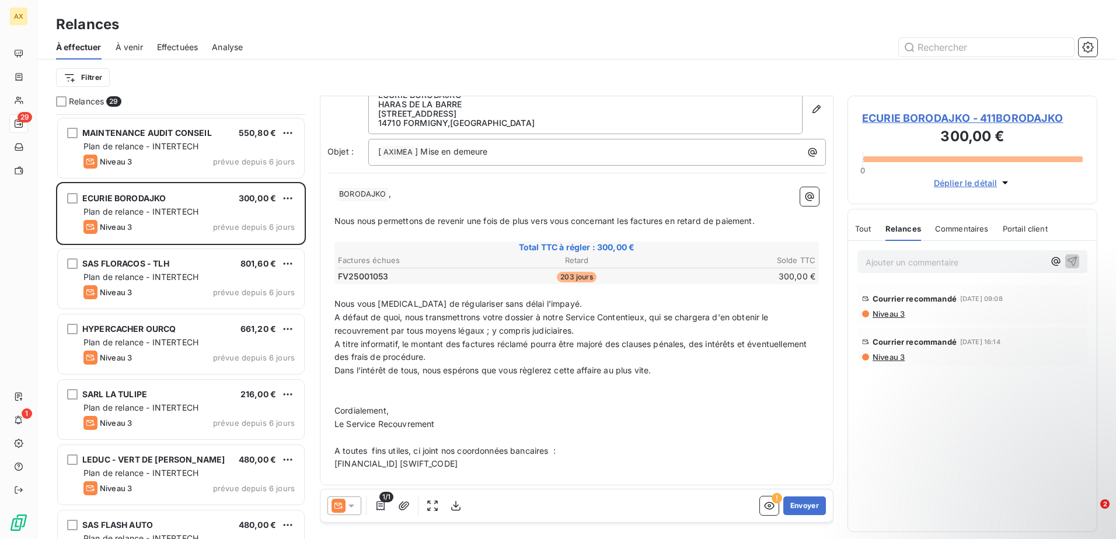
scroll to position [50, 0]
